Goal: Find specific page/section: Find specific page/section

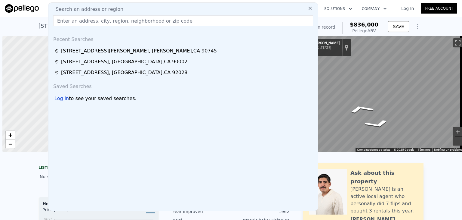
scroll to position [0, 2]
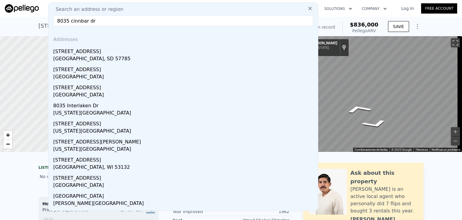
click at [148, 24] on input "8035 cinnbar dr" at bounding box center [183, 20] width 260 height 11
click at [148, 23] on input "8035 cinnbar dr" at bounding box center [183, 20] width 260 height 11
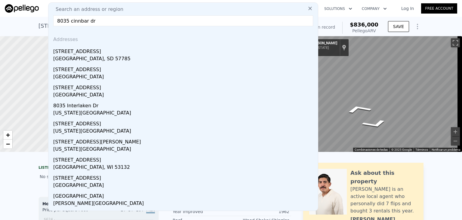
paste input "[MEDICAL_DATA][GEOGRAPHIC_DATA]"
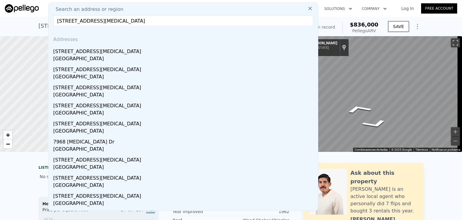
type input "[STREET_ADDRESS][MEDICAL_DATA]"
click at [90, 50] on div "[STREET_ADDRESS][MEDICAL_DATA]" at bounding box center [184, 50] width 262 height 10
